Goal: Information Seeking & Learning: Learn about a topic

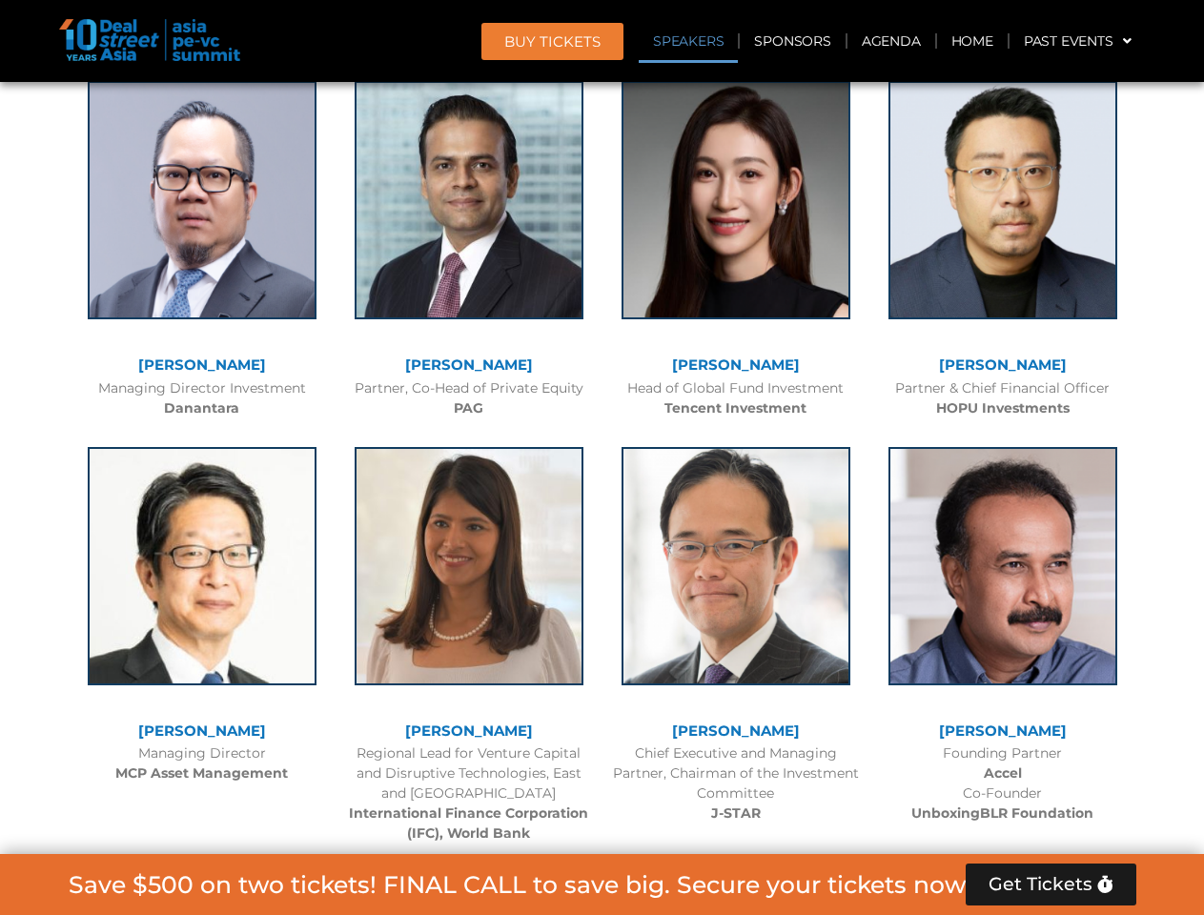
scroll to position [2152, 0]
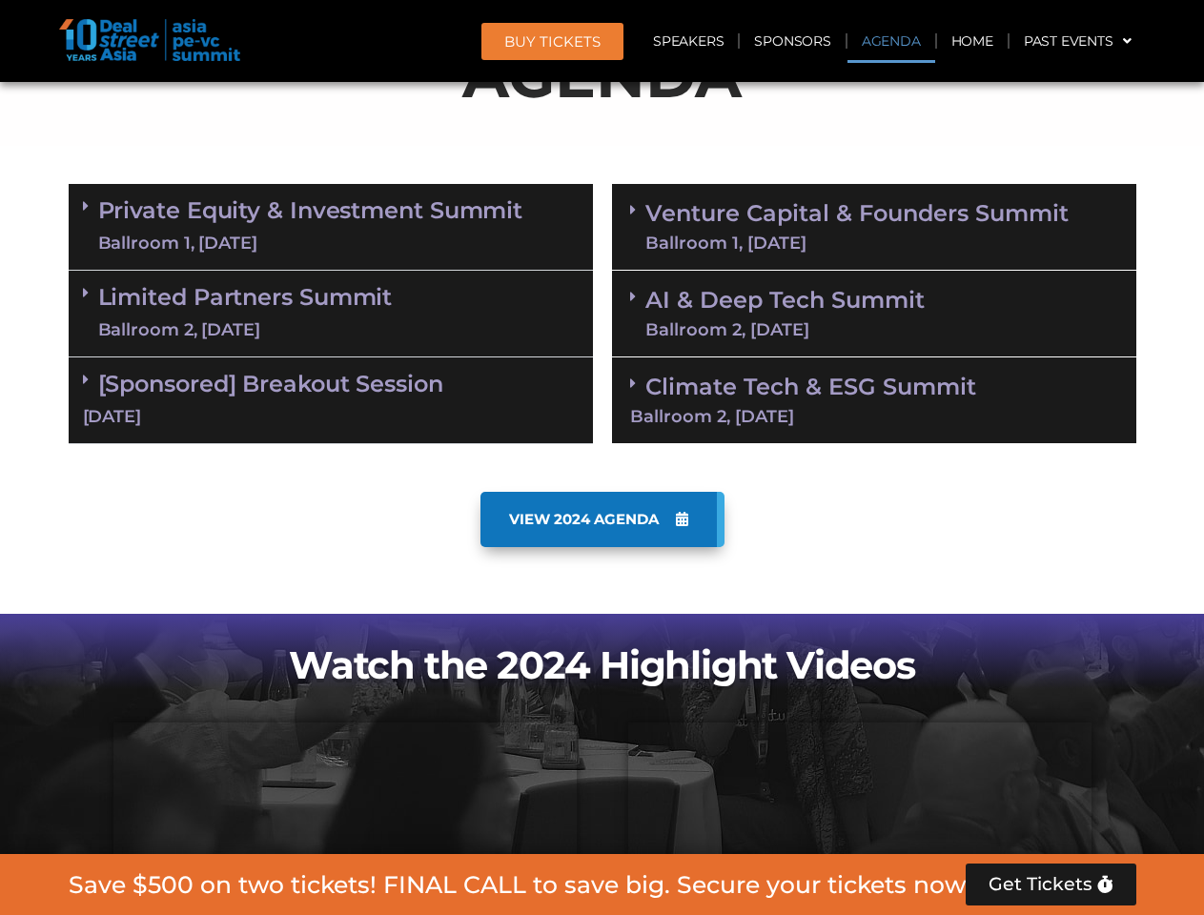
scroll to position [1079, 0]
